Goal: Task Accomplishment & Management: Use online tool/utility

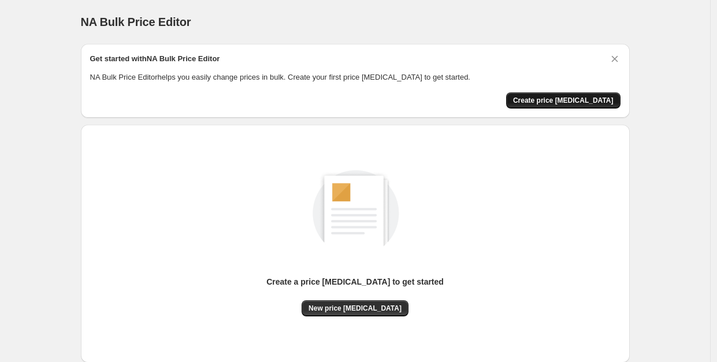
click at [540, 101] on span "Create price [MEDICAL_DATA]" at bounding box center [563, 100] width 101 height 9
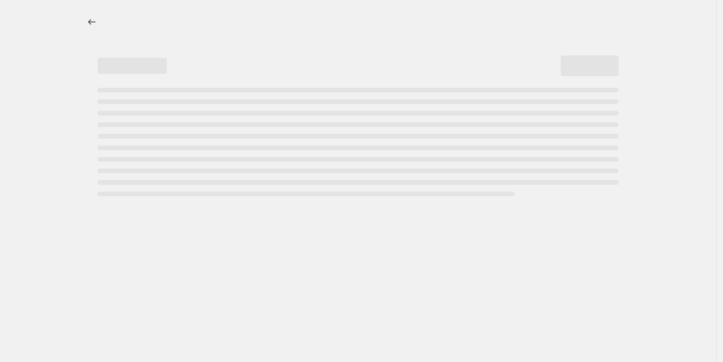
select select "percentage"
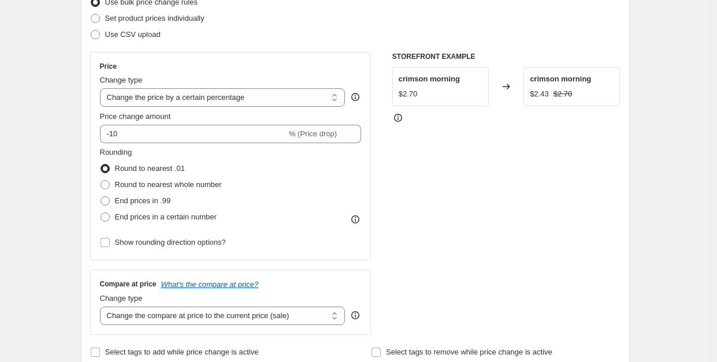
scroll to position [173, 0]
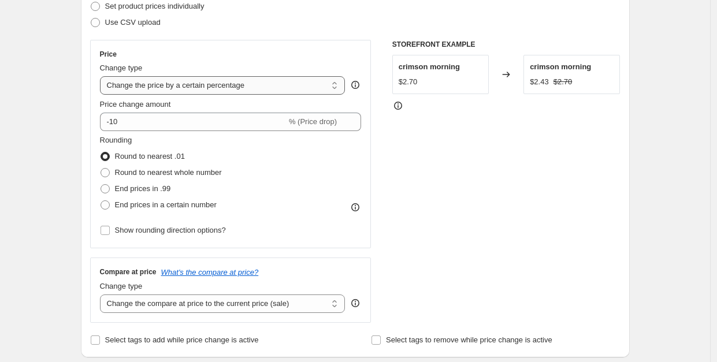
click at [276, 80] on select "Change the price to a certain amount Change the price by a certain amount Chang…" at bounding box center [223, 85] width 246 height 18
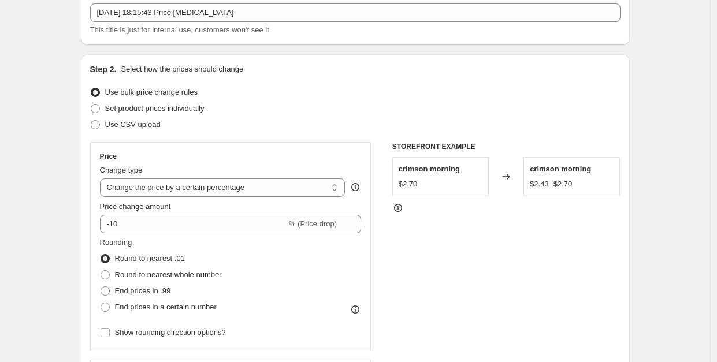
scroll to position [88, 0]
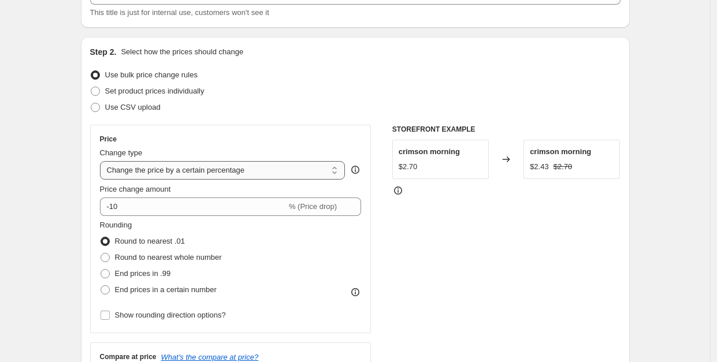
click at [216, 169] on select "Change the price to a certain amount Change the price by a certain amount Chang…" at bounding box center [223, 170] width 246 height 18
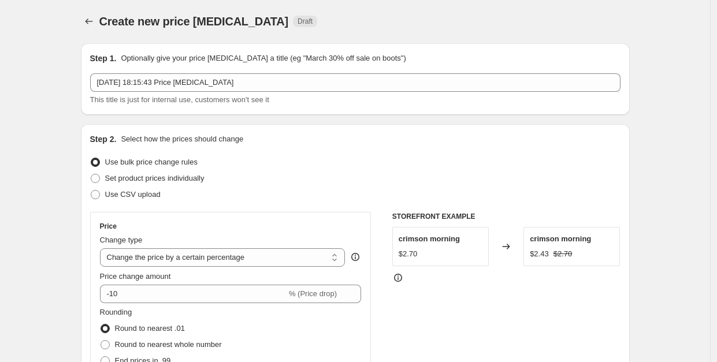
scroll to position [0, 0]
